Goal: Task Accomplishment & Management: Complete application form

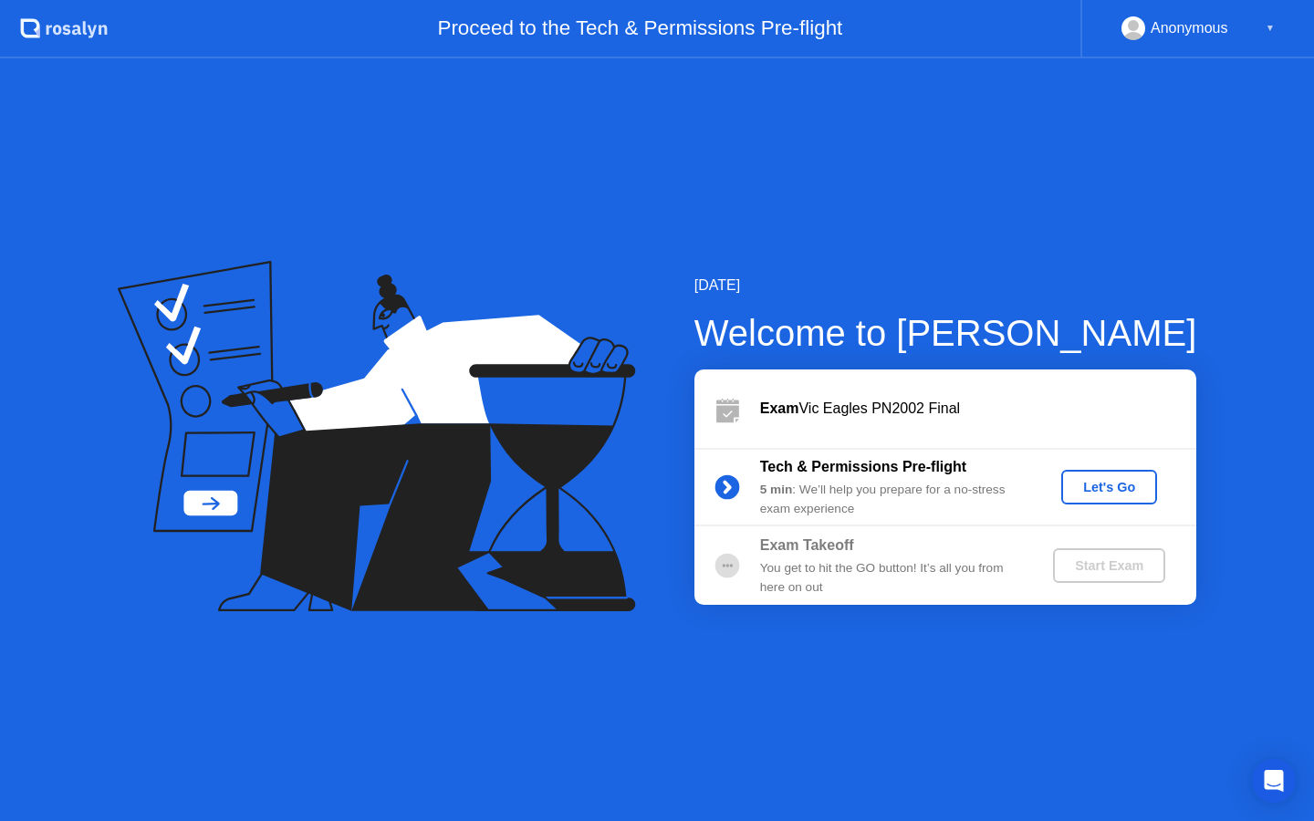
click at [1083, 481] on div "Let's Go" at bounding box center [1109, 487] width 81 height 15
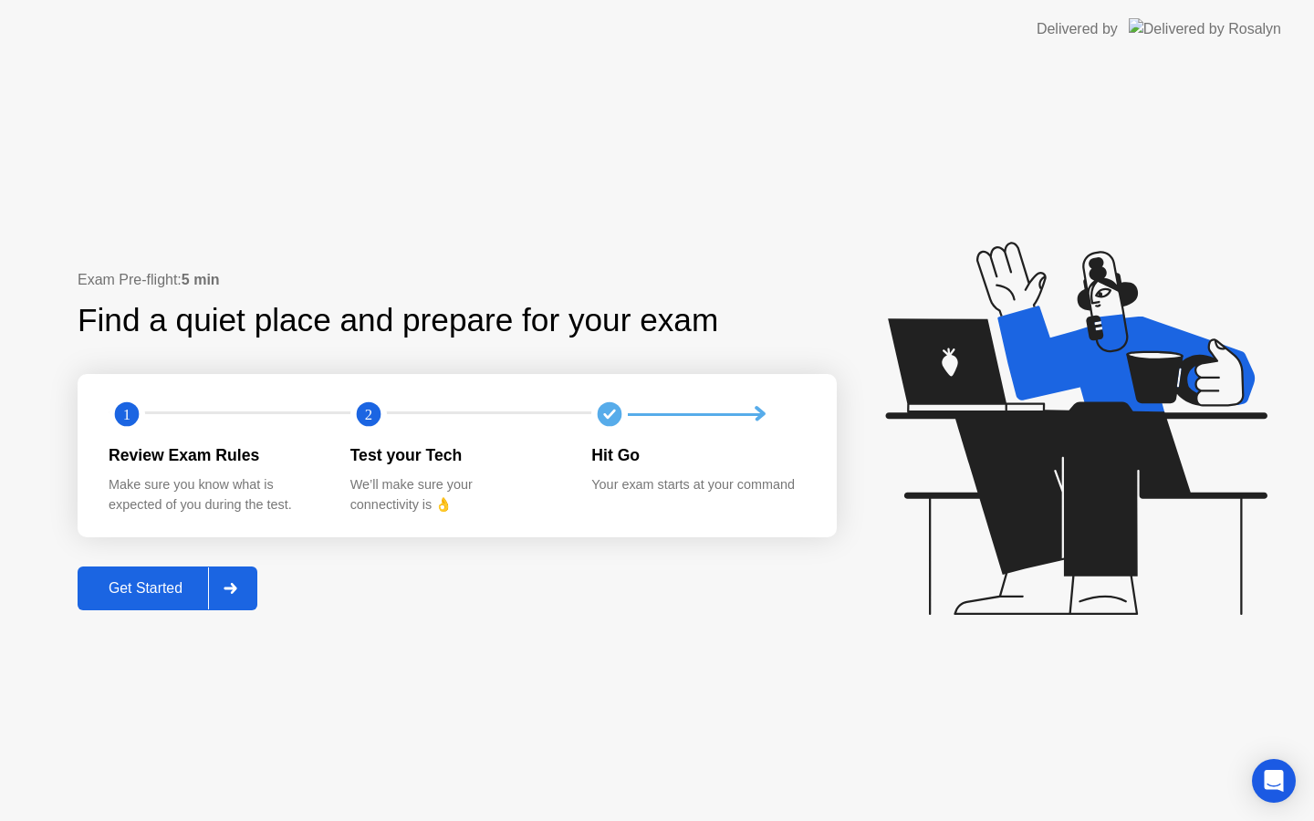
click at [187, 594] on div "Get Started" at bounding box center [145, 589] width 125 height 16
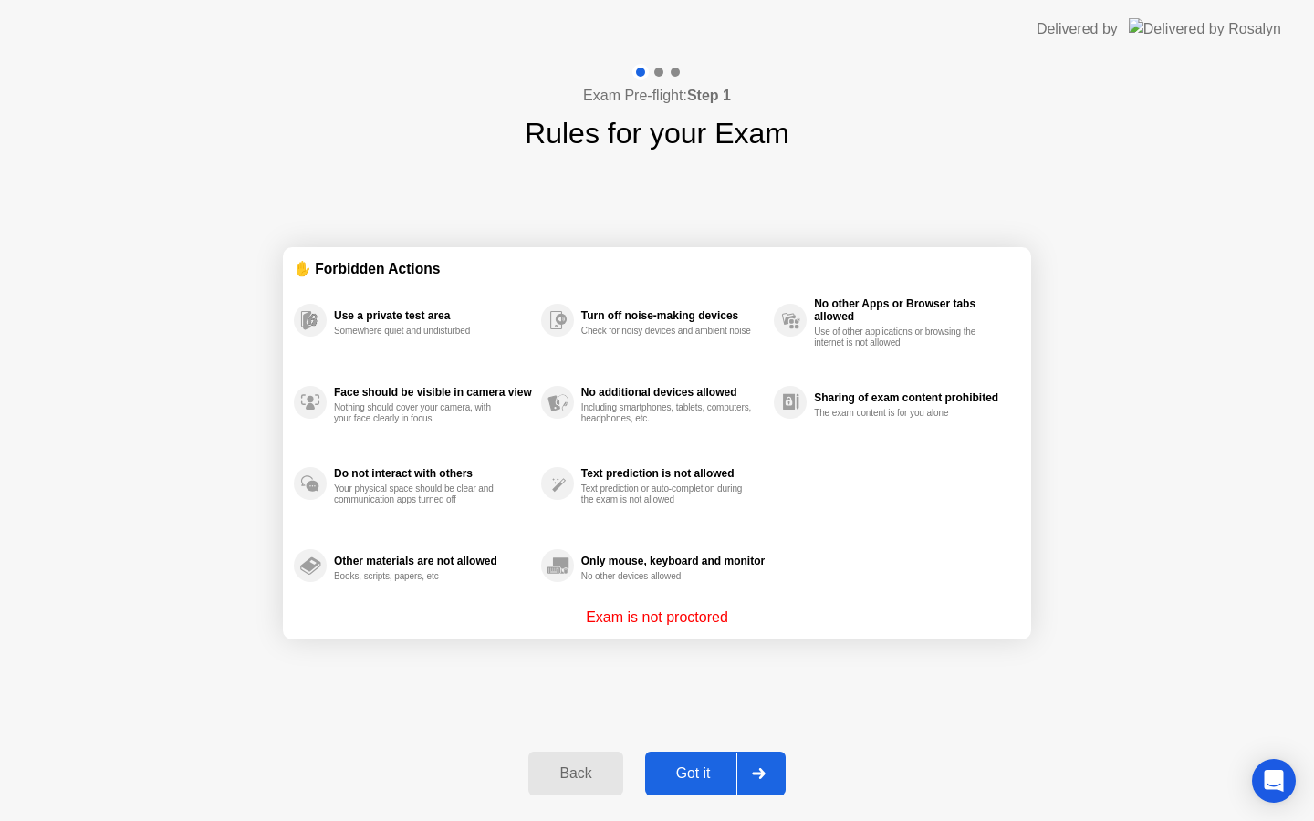
click at [719, 780] on div "Got it" at bounding box center [694, 774] width 86 height 16
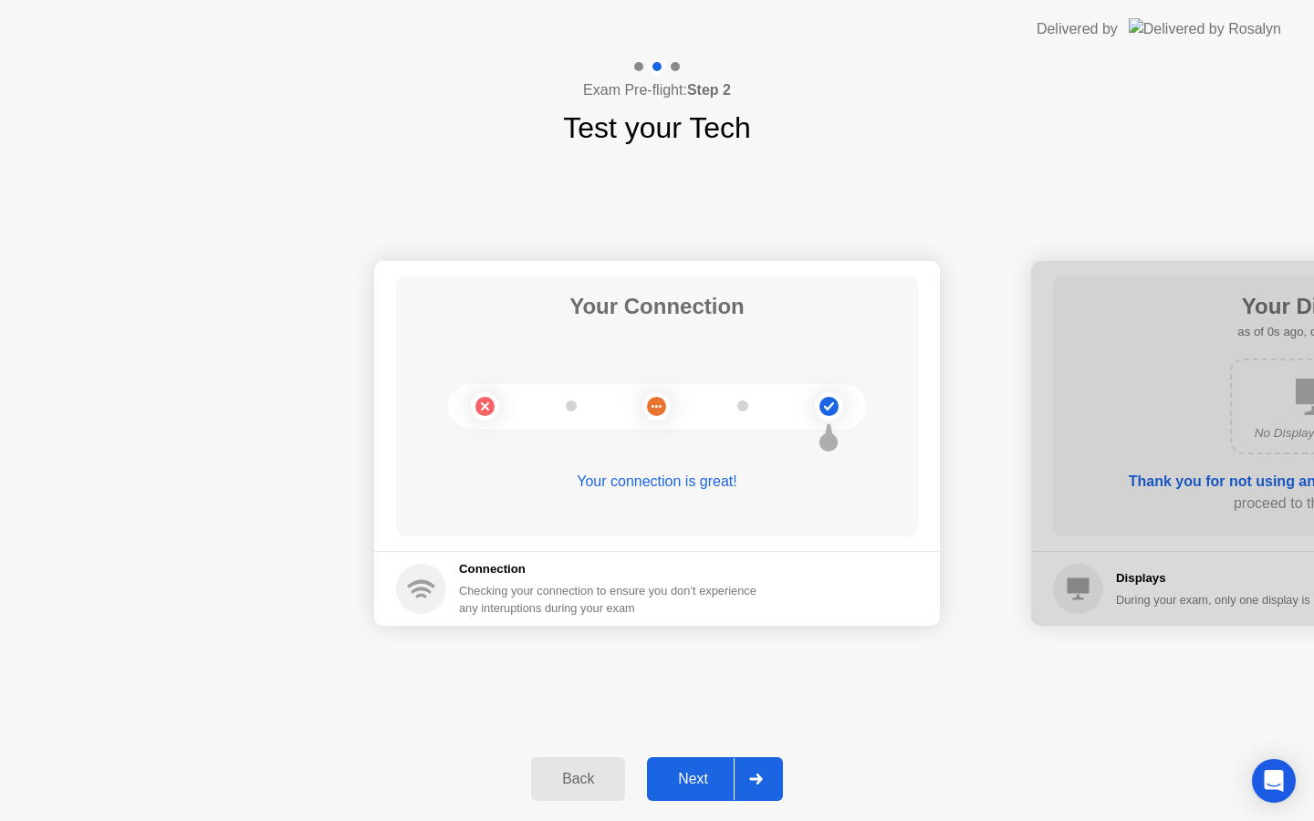
click at [704, 779] on div "Next" at bounding box center [693, 779] width 81 height 16
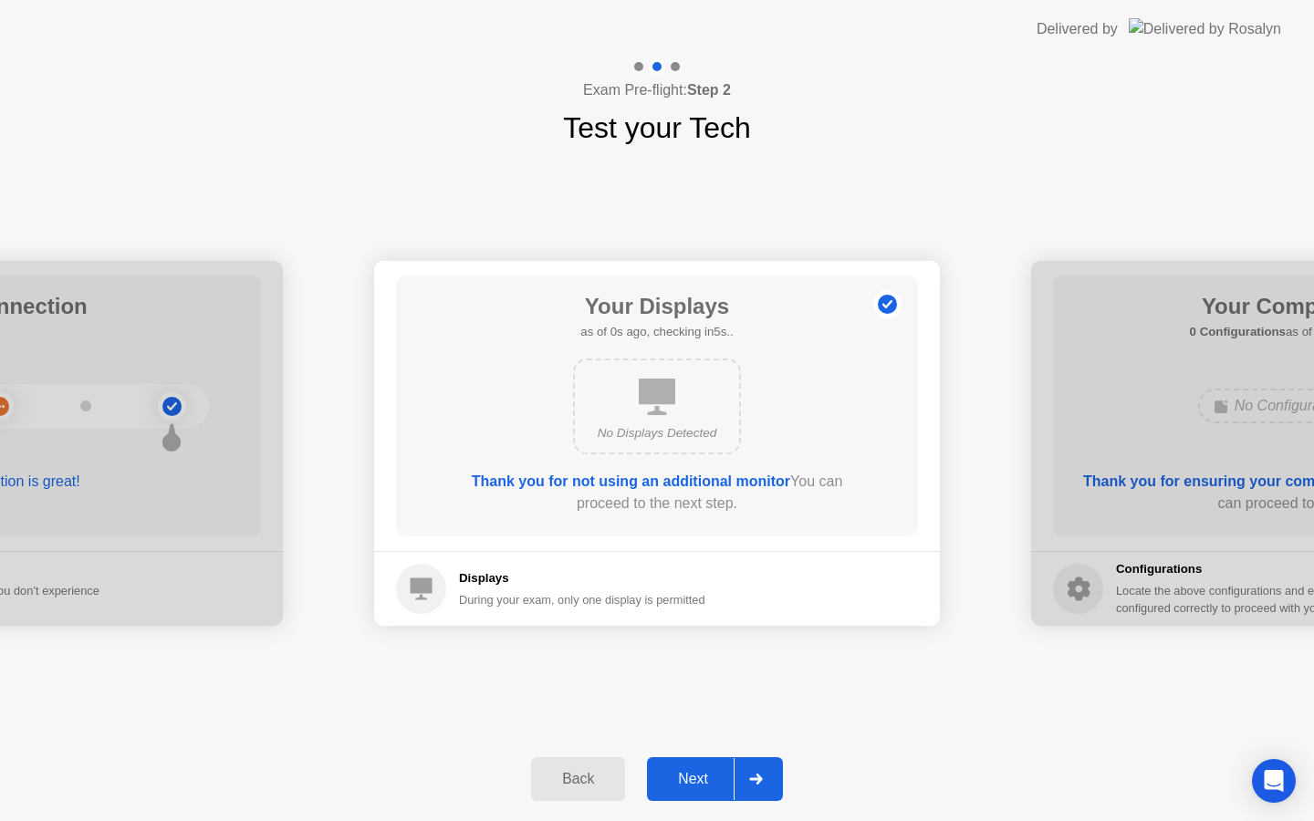
click at [704, 779] on div "Next" at bounding box center [693, 779] width 81 height 16
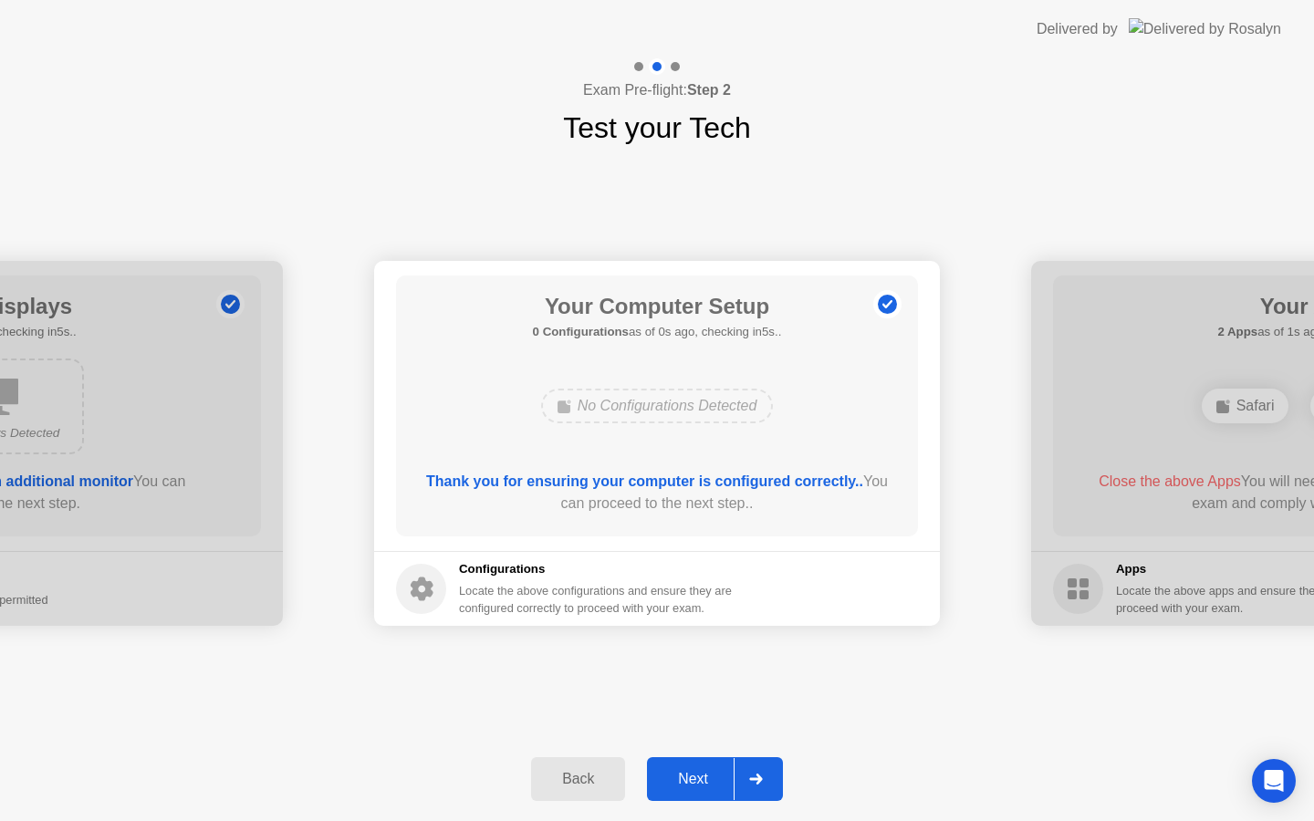
click at [704, 779] on div "Next" at bounding box center [693, 779] width 81 height 16
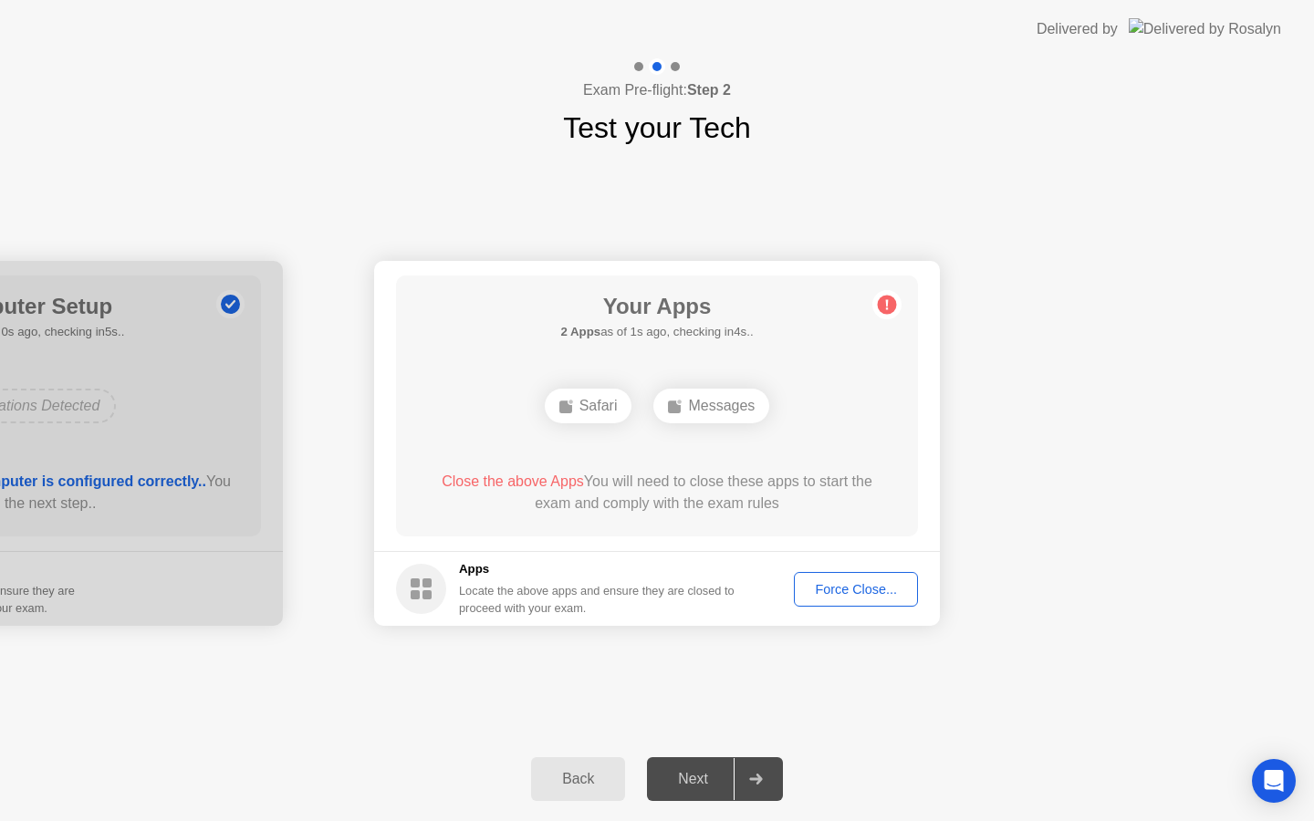
click at [704, 778] on div "Next" at bounding box center [693, 779] width 81 height 16
click at [815, 593] on div "Force Close..." at bounding box center [855, 589] width 111 height 15
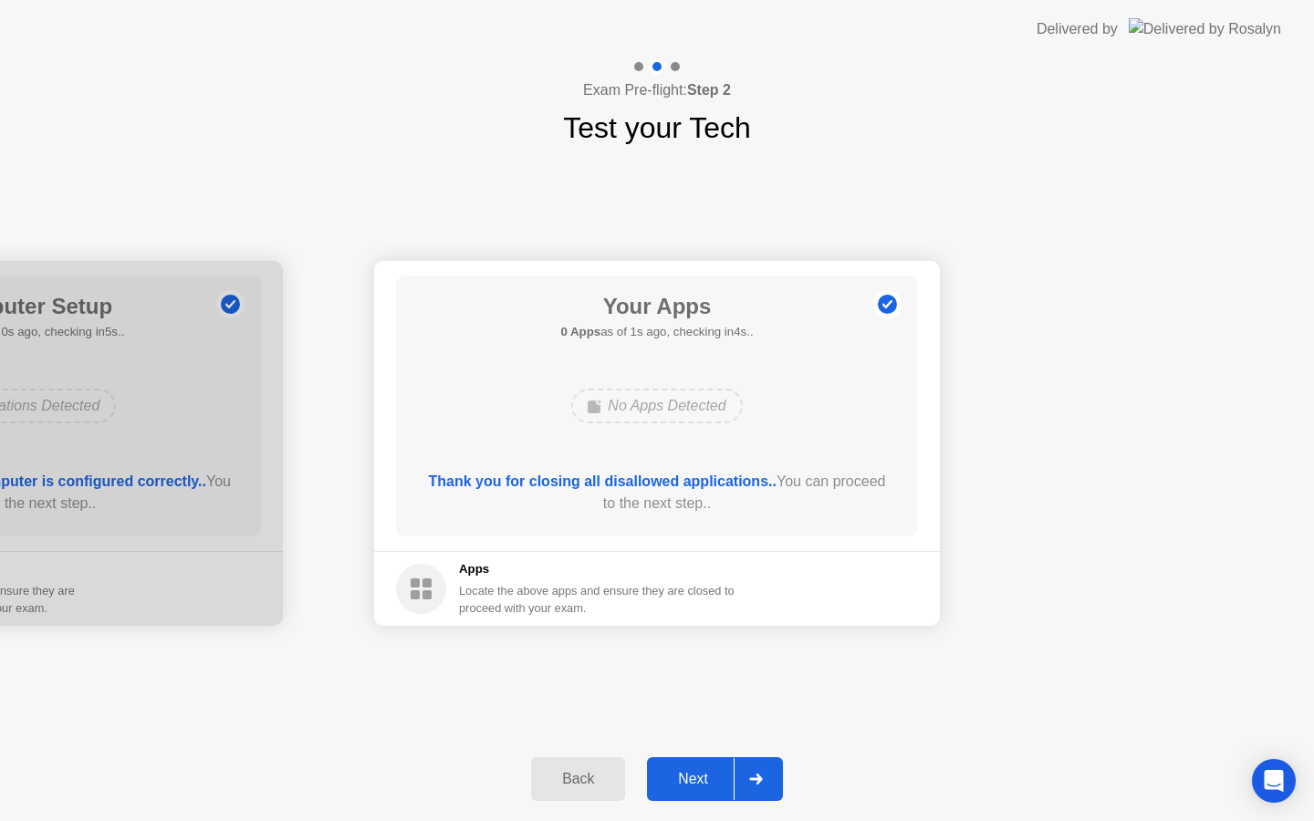
click at [717, 802] on div "Back Next" at bounding box center [657, 779] width 1314 height 84
click at [719, 785] on div "Next" at bounding box center [693, 779] width 81 height 16
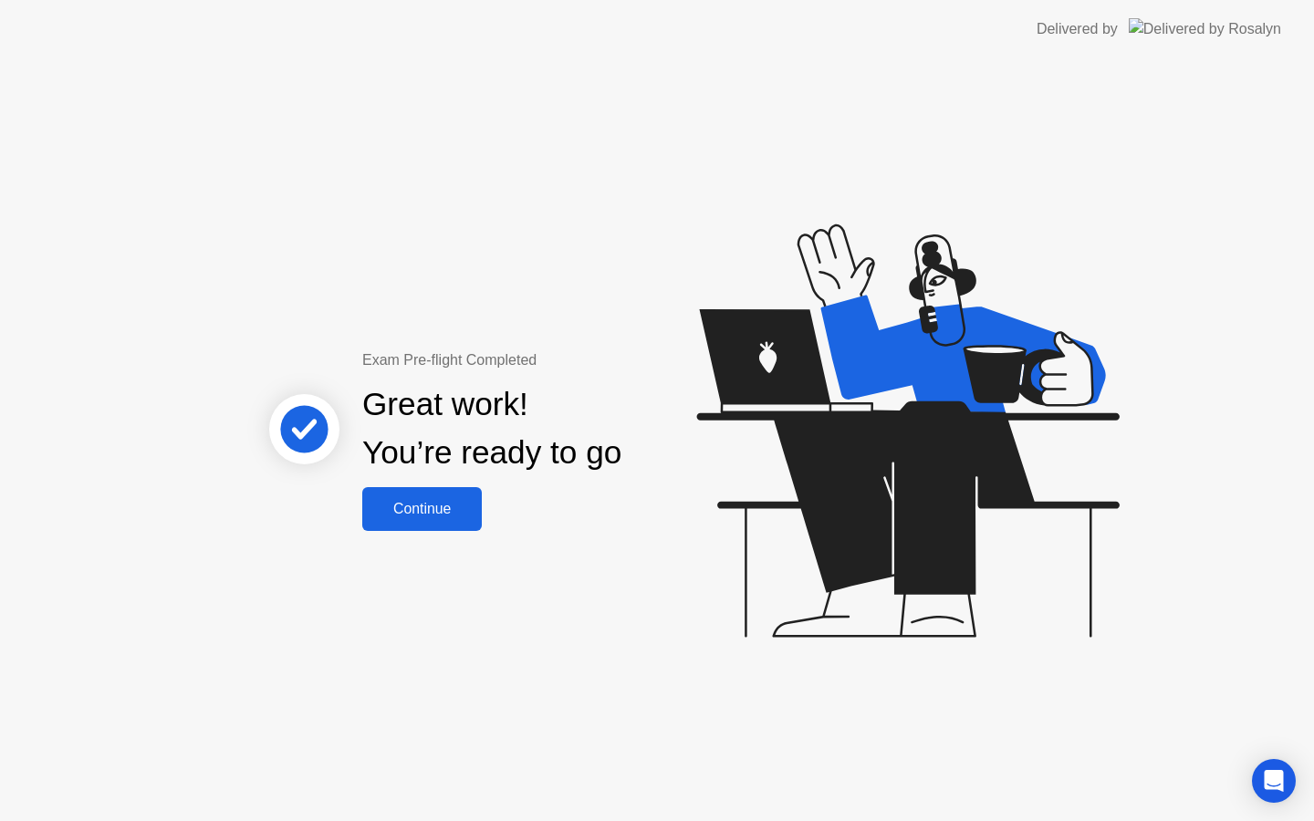
click at [440, 512] on div "Continue" at bounding box center [422, 509] width 109 height 16
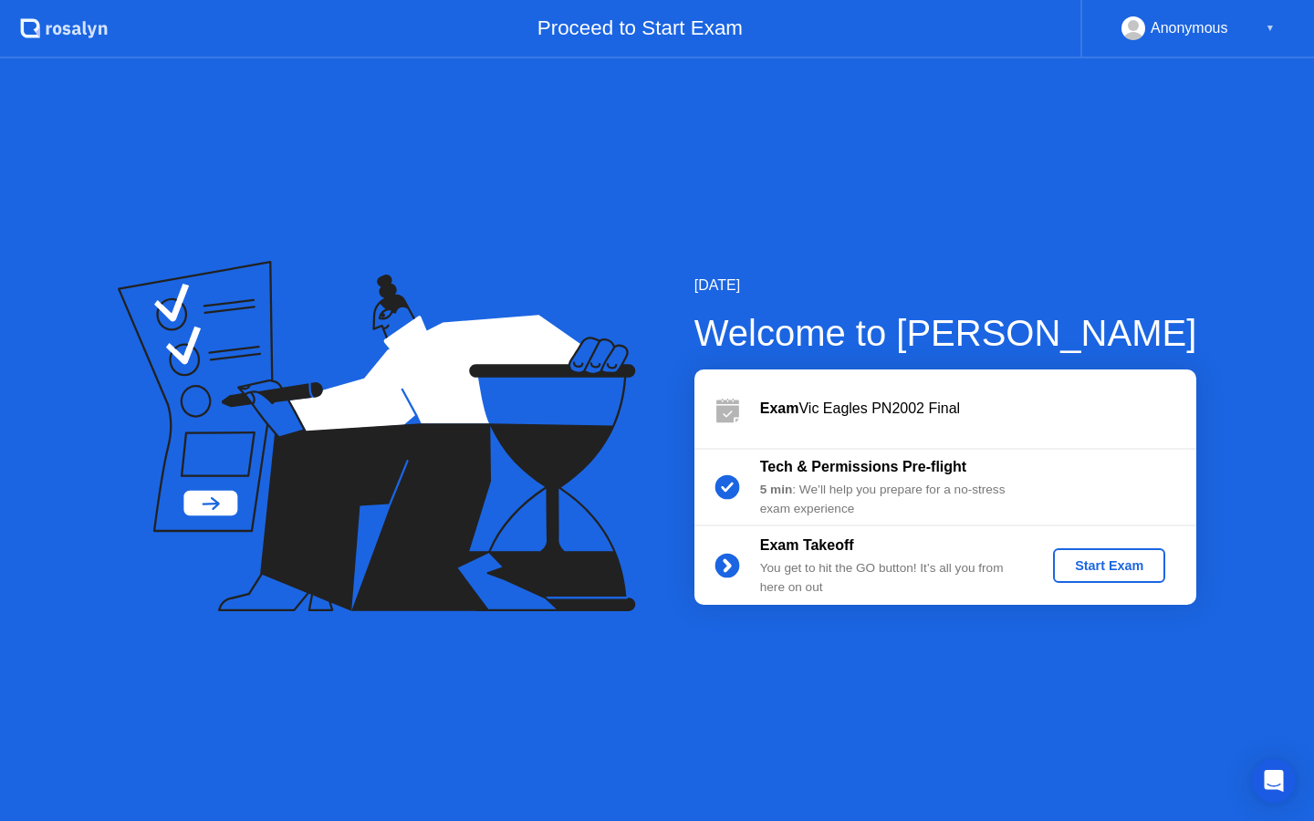
click at [1107, 579] on button "Start Exam" at bounding box center [1109, 566] width 112 height 35
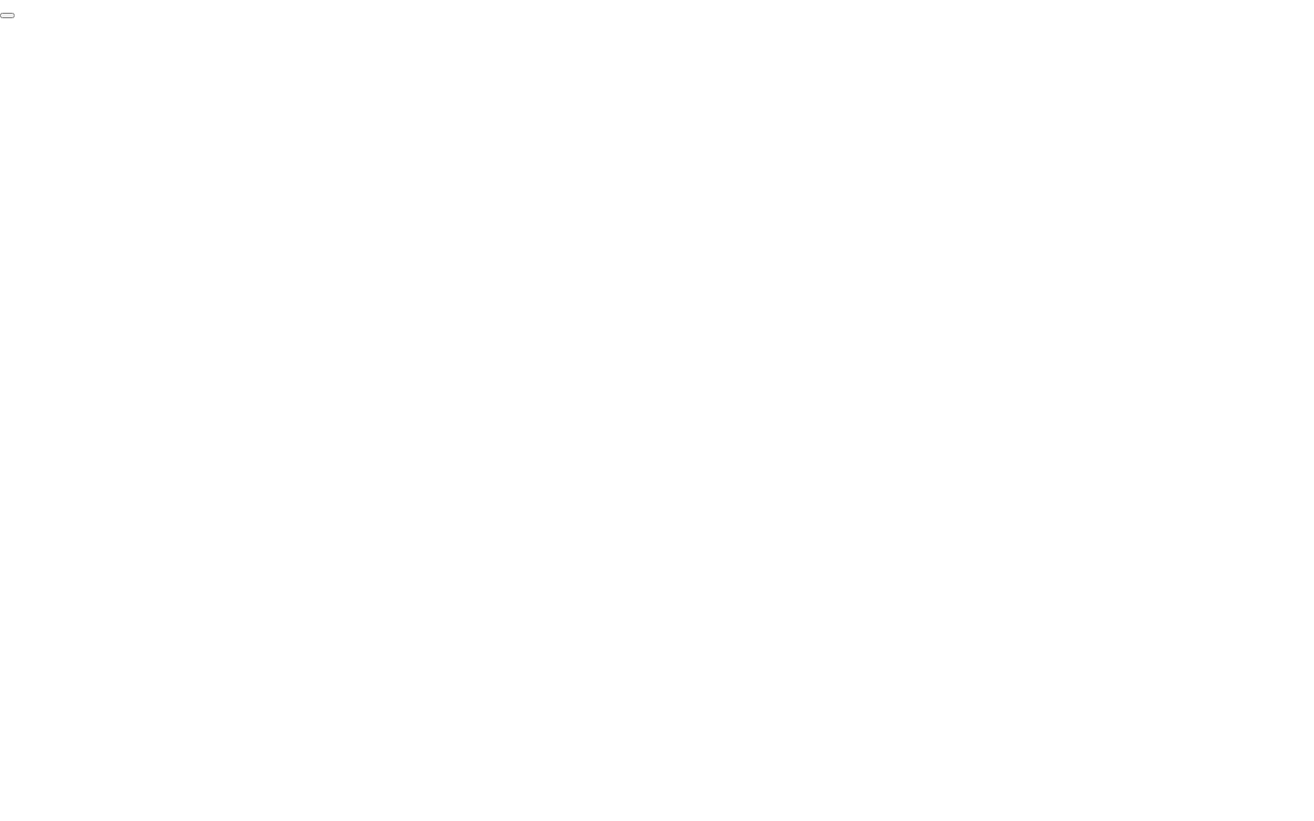
click div "End Proctoring Session"
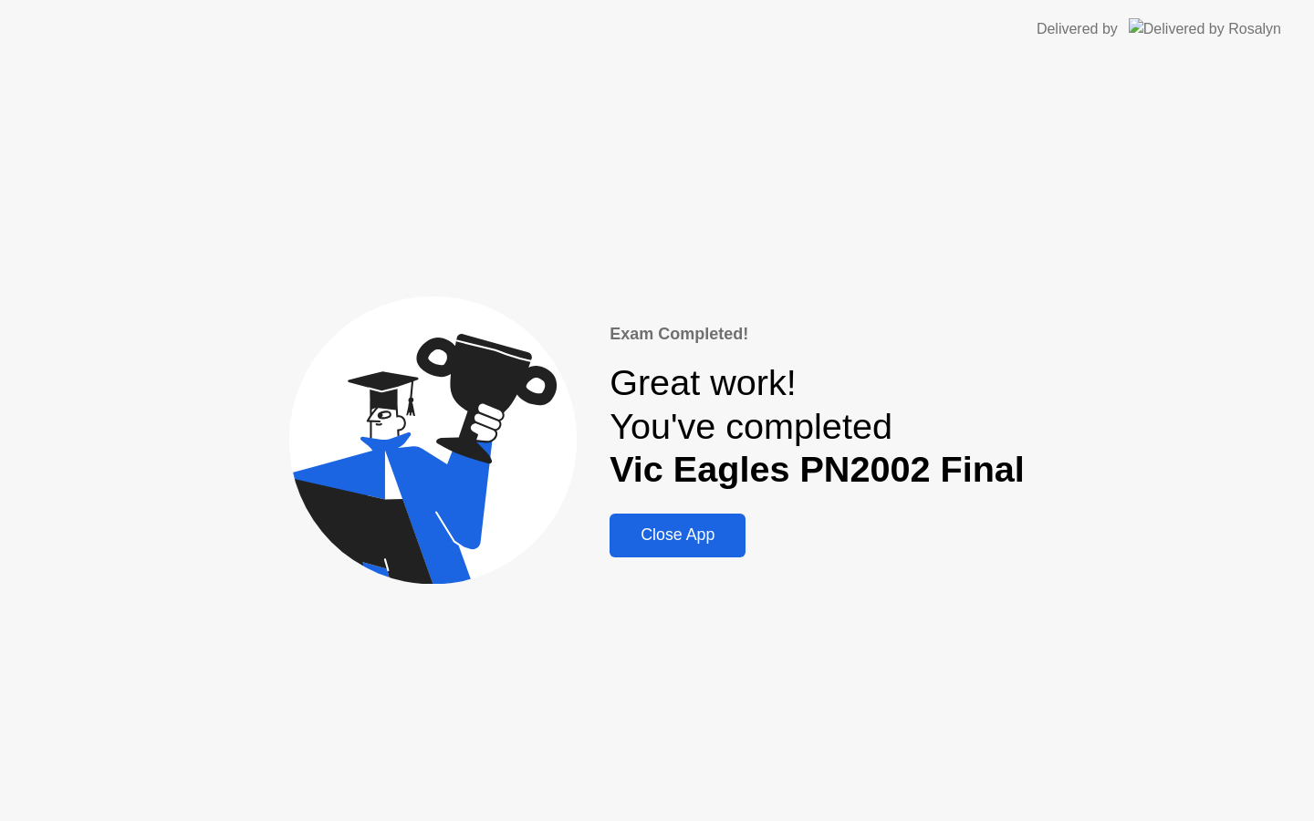
click at [707, 551] on button "Close App" at bounding box center [678, 536] width 136 height 44
